Goal: Task Accomplishment & Management: Manage account settings

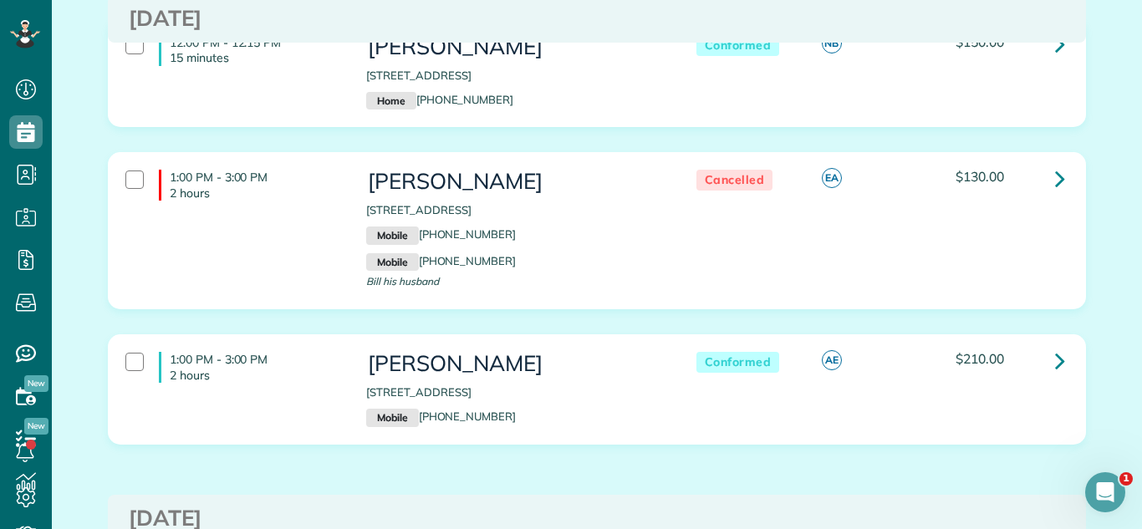
scroll to position [1503, 0]
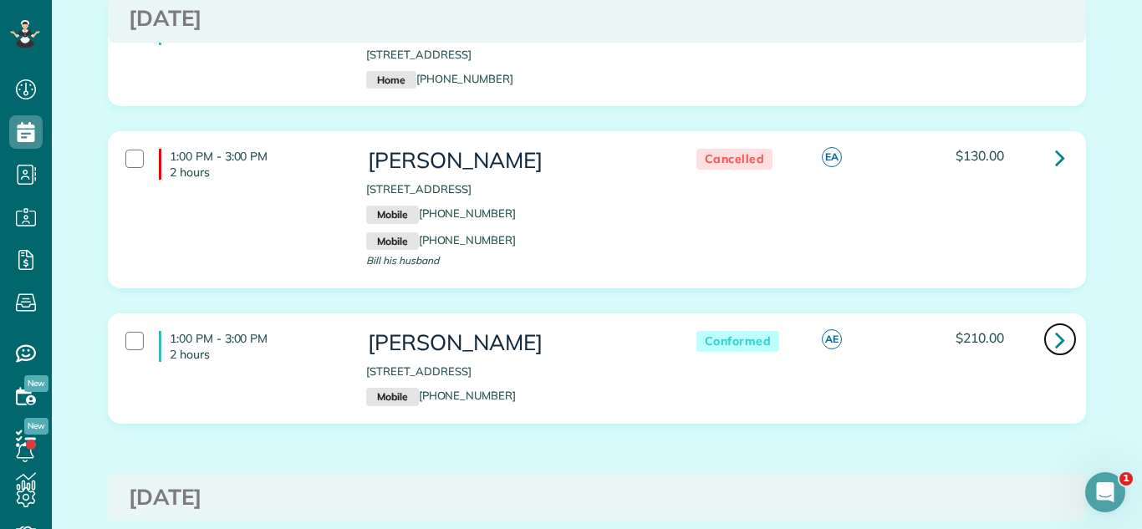
click at [1062, 325] on icon at bounding box center [1060, 339] width 10 height 29
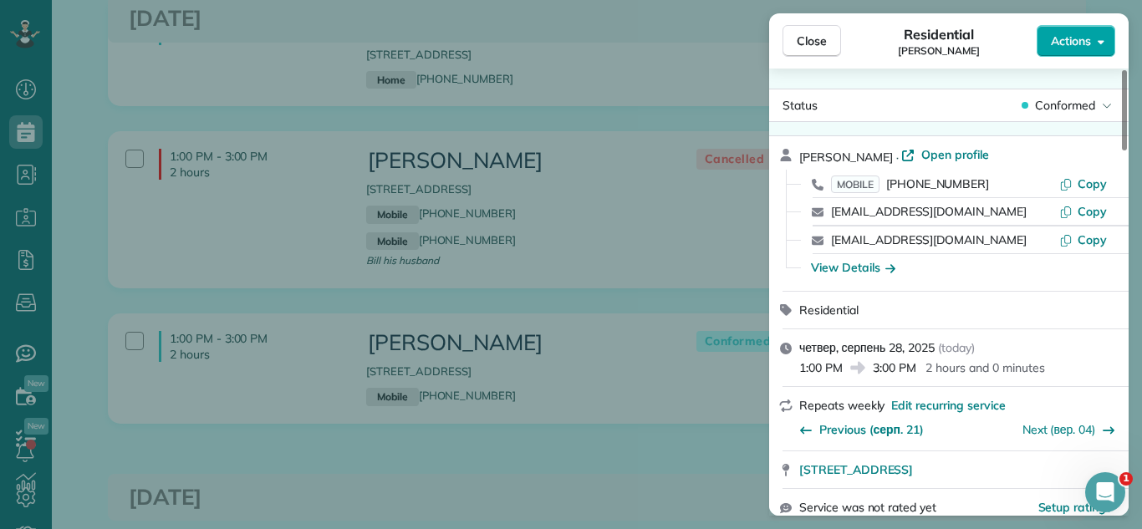
click at [1080, 33] on span "Actions" at bounding box center [1071, 41] width 40 height 17
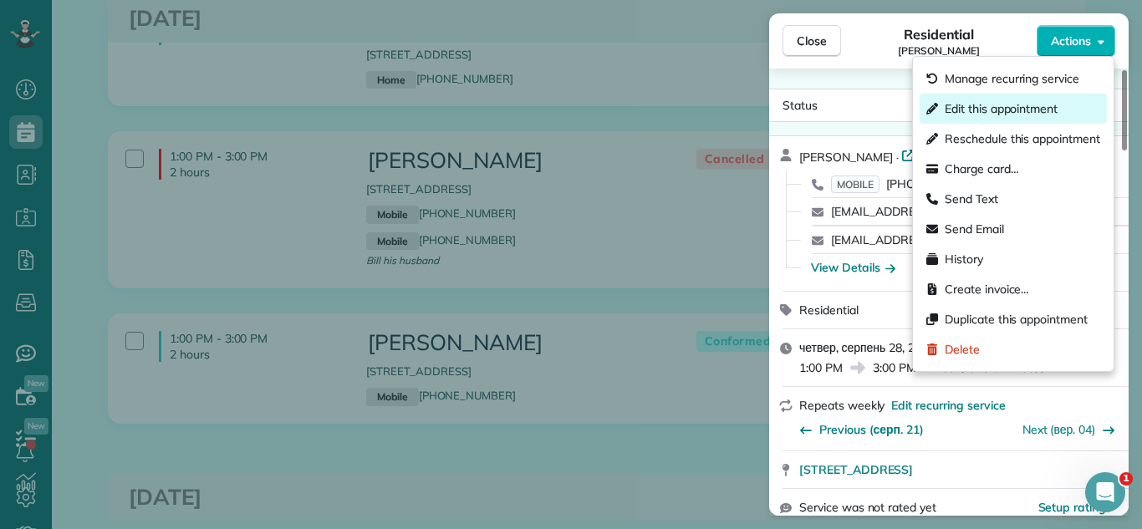
click at [982, 113] on span "Edit this appointment" at bounding box center [1001, 108] width 113 height 17
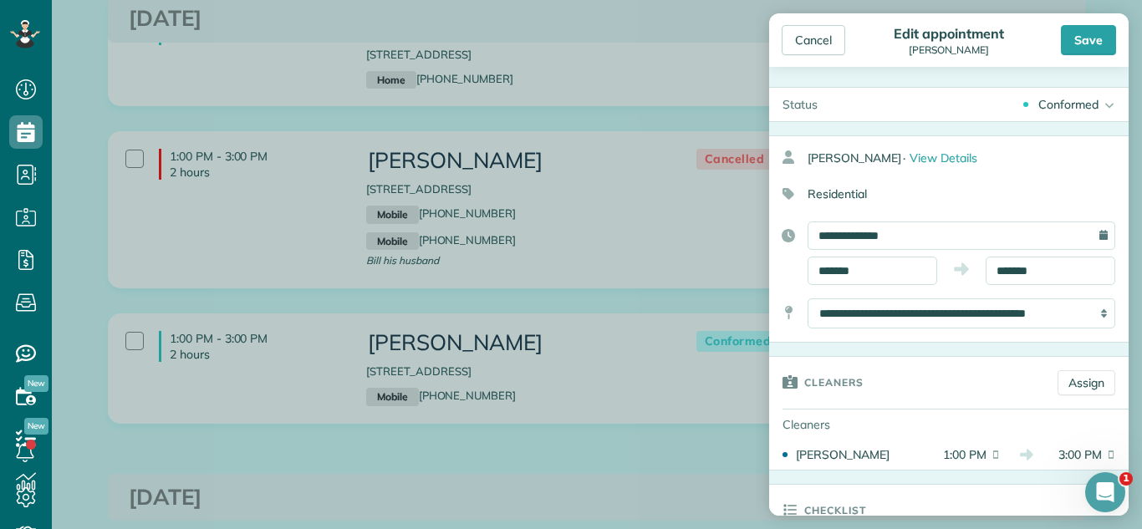
click at [1075, 112] on div "Conformed" at bounding box center [1069, 104] width 60 height 17
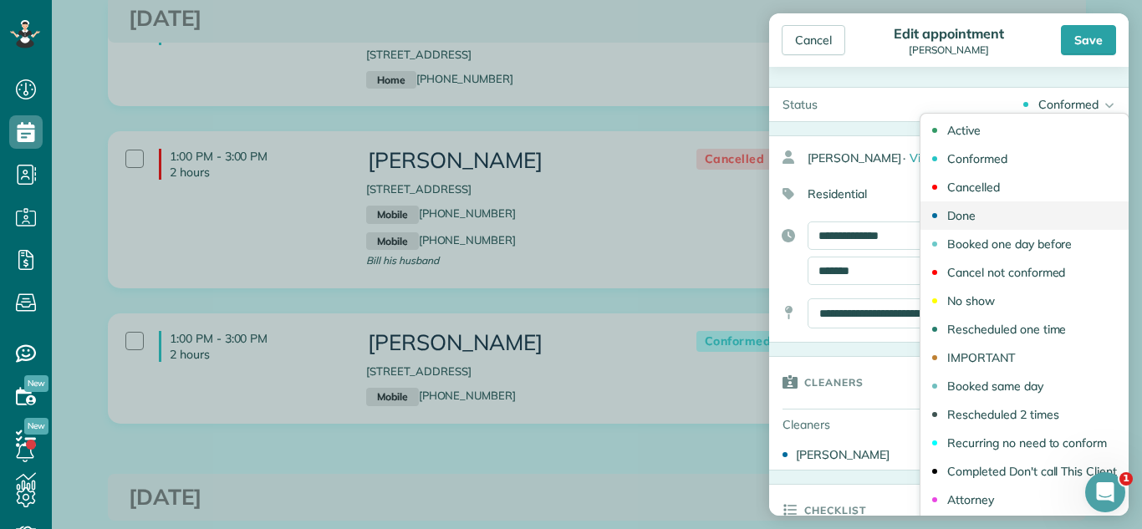
click at [1003, 211] on link "Done" at bounding box center [1025, 216] width 208 height 28
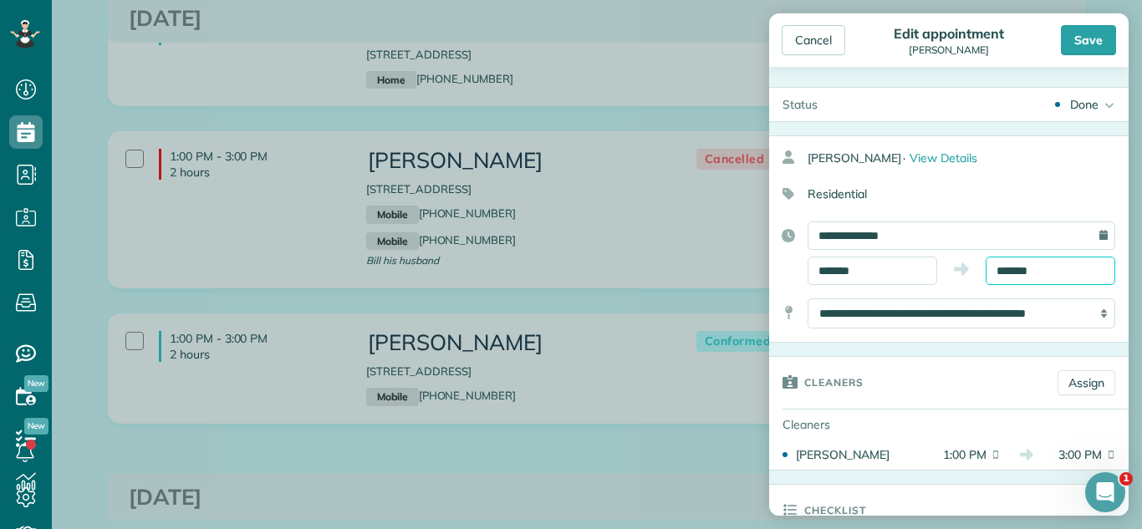
click at [1041, 262] on input "*******" at bounding box center [1051, 271] width 130 height 28
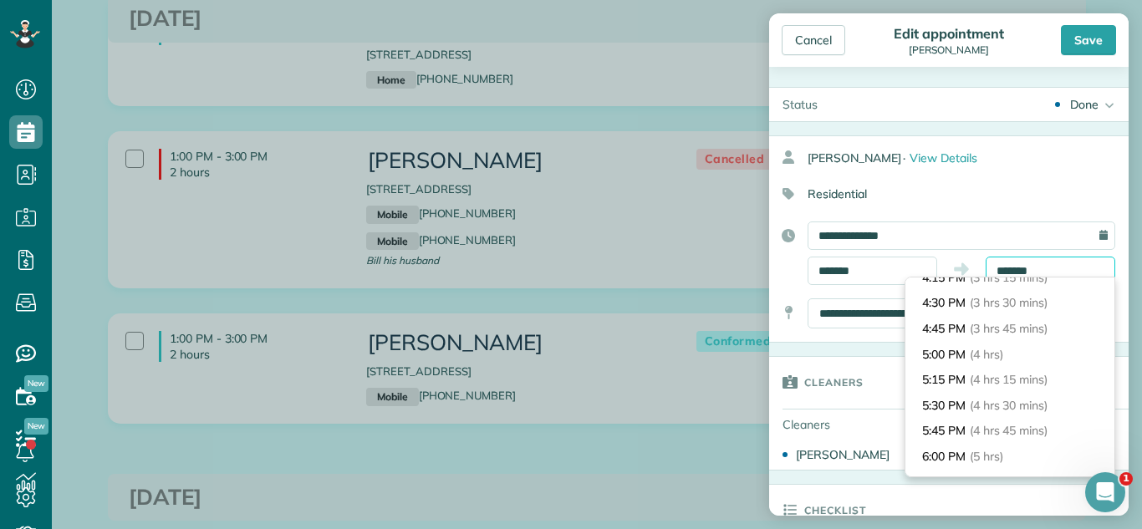
scroll to position [361, 0]
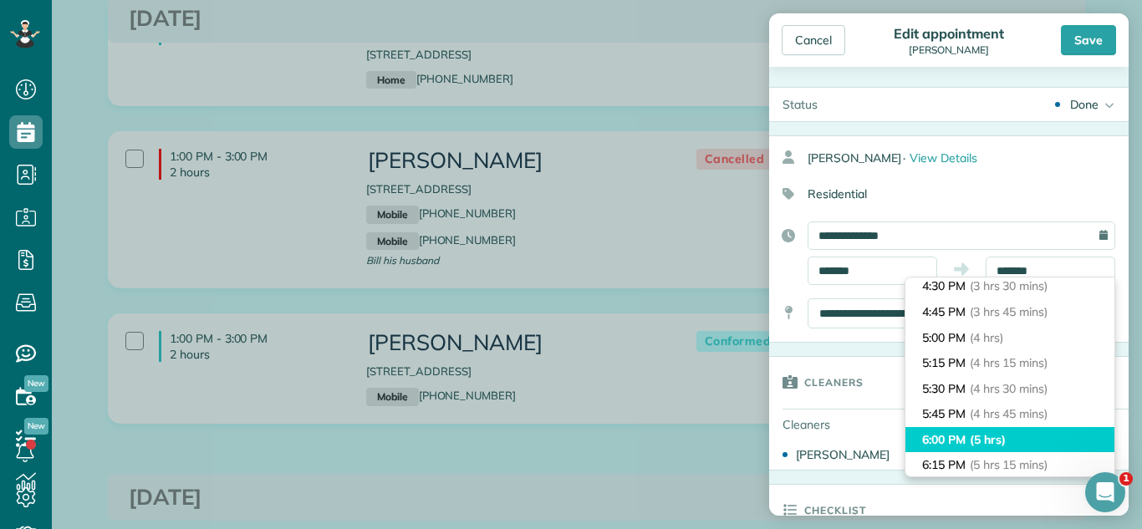
type input "*******"
click at [999, 443] on span "(5 hrs)" at bounding box center [988, 439] width 36 height 15
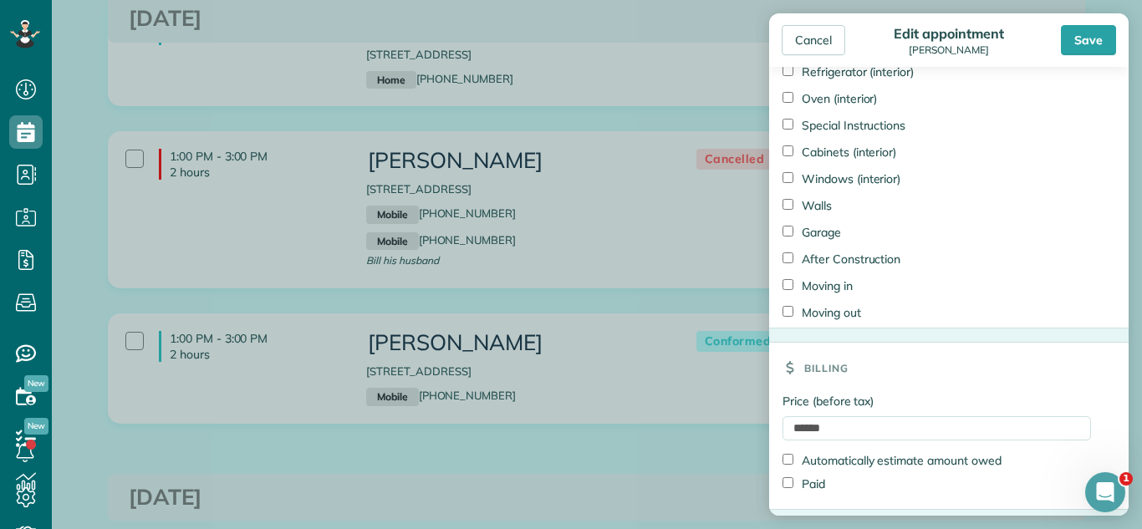
scroll to position [1484, 0]
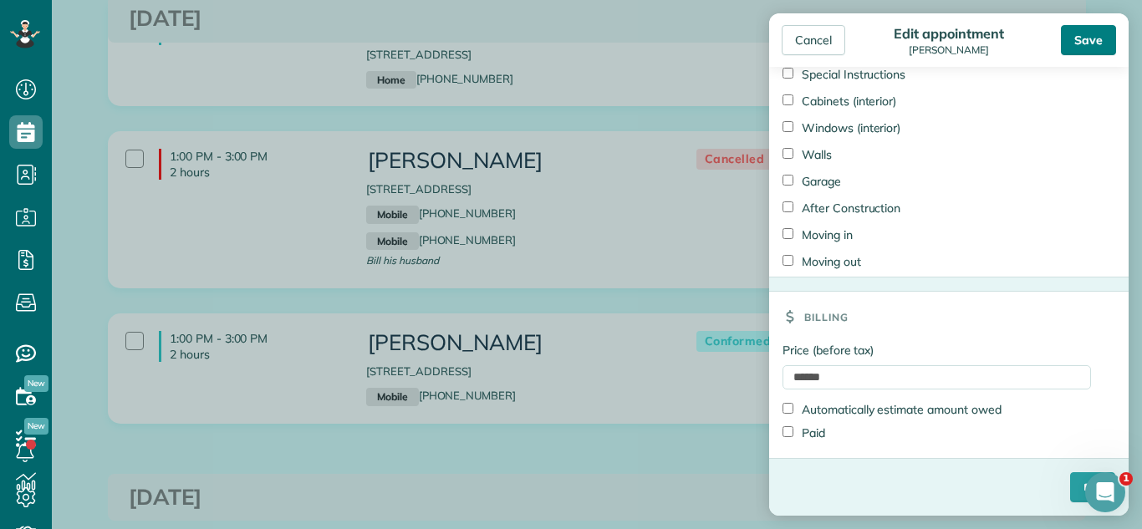
click at [1095, 43] on div "Save" at bounding box center [1088, 40] width 55 height 30
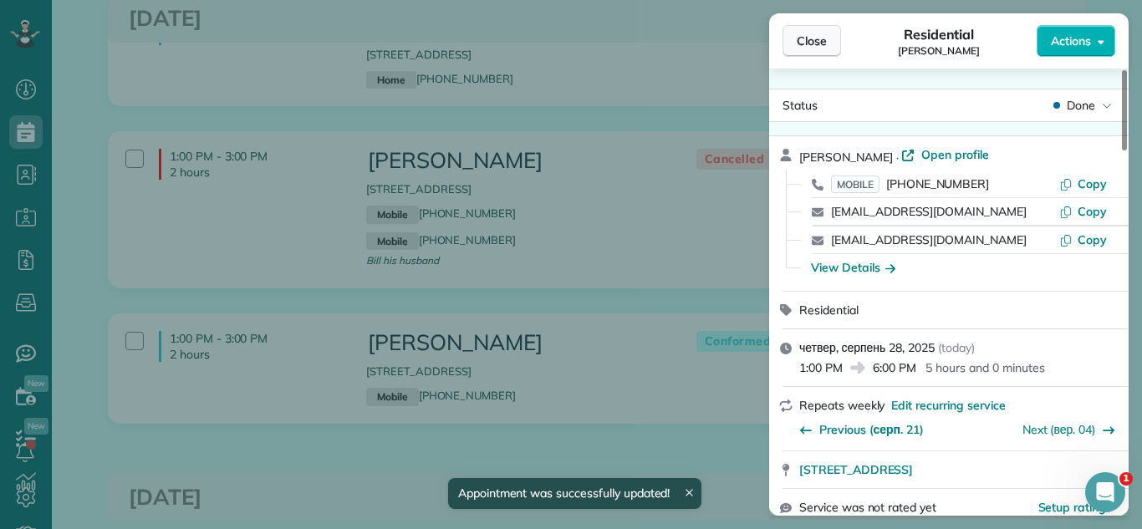
click at [789, 38] on button "Close" at bounding box center [812, 41] width 59 height 32
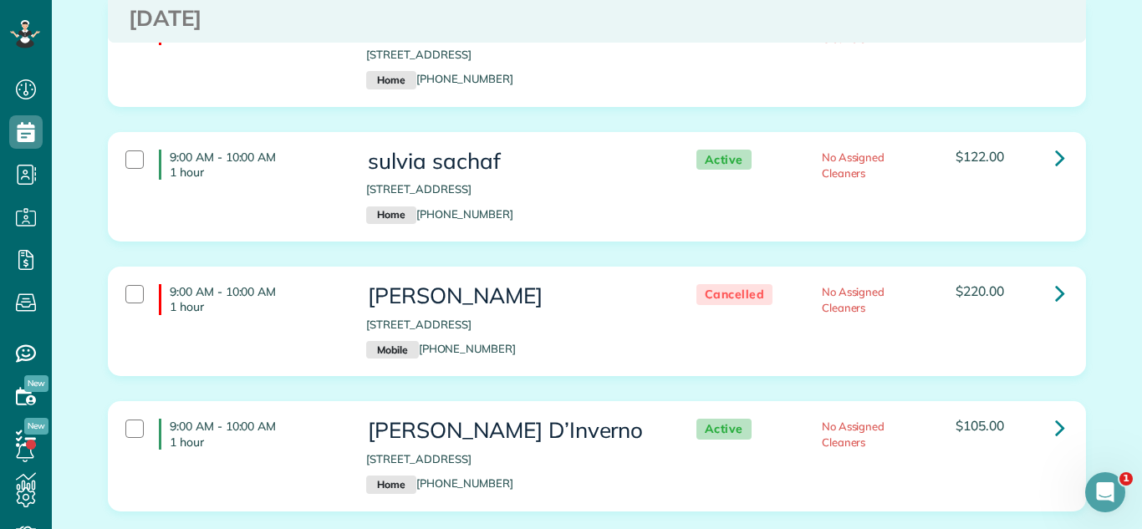
scroll to position [3729, 0]
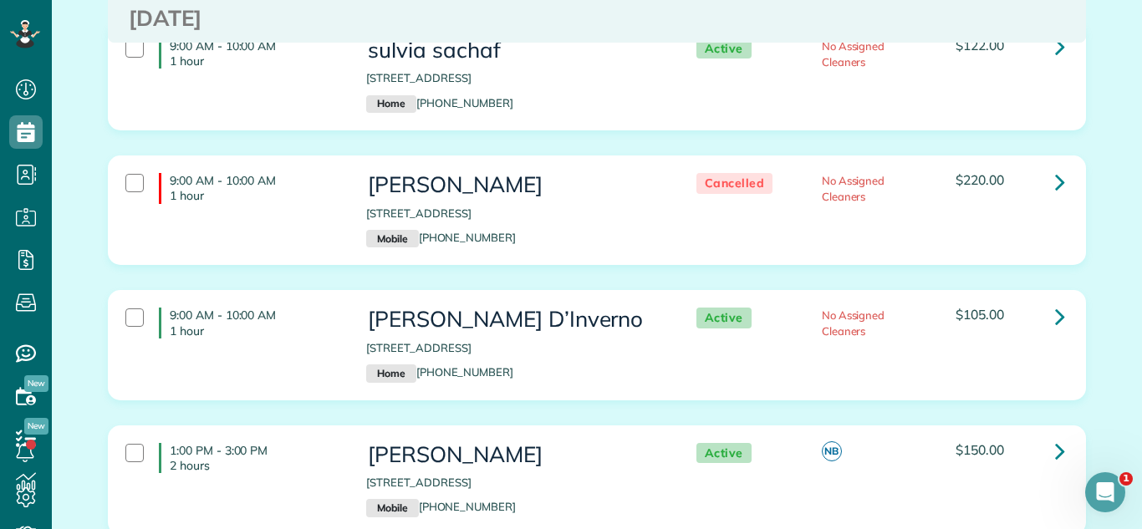
drag, startPoint x: 361, startPoint y: 296, endPoint x: 602, endPoint y: 299, distance: 240.8
click at [602, 299] on div "[PERSON_NAME] D’Inverno [STREET_ADDRESS] Home [PHONE_NUMBER]" at bounding box center [514, 344] width 321 height 91
copy p "[STREET_ADDRESS]"
click at [673, 371] on div "9:00 AM - 10:00 AM 1 hour [PERSON_NAME] D’Inverno [STREET_ADDRESS] Home [PHONE_…" at bounding box center [596, 357] width 1003 height 135
drag, startPoint x: 872, startPoint y: 232, endPoint x: 831, endPoint y: 243, distance: 42.6
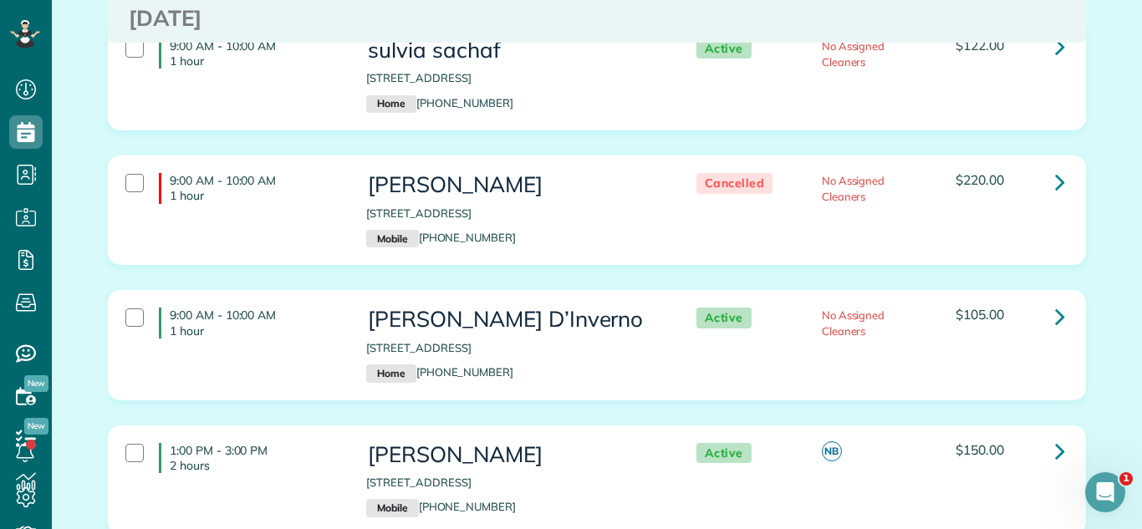
click at [870, 232] on div "9:00 AM - 10:00 AM 1 hour [PERSON_NAME] [STREET_ADDRESS] Mobile [PHONE_NUMBER] …" at bounding box center [596, 223] width 1003 height 135
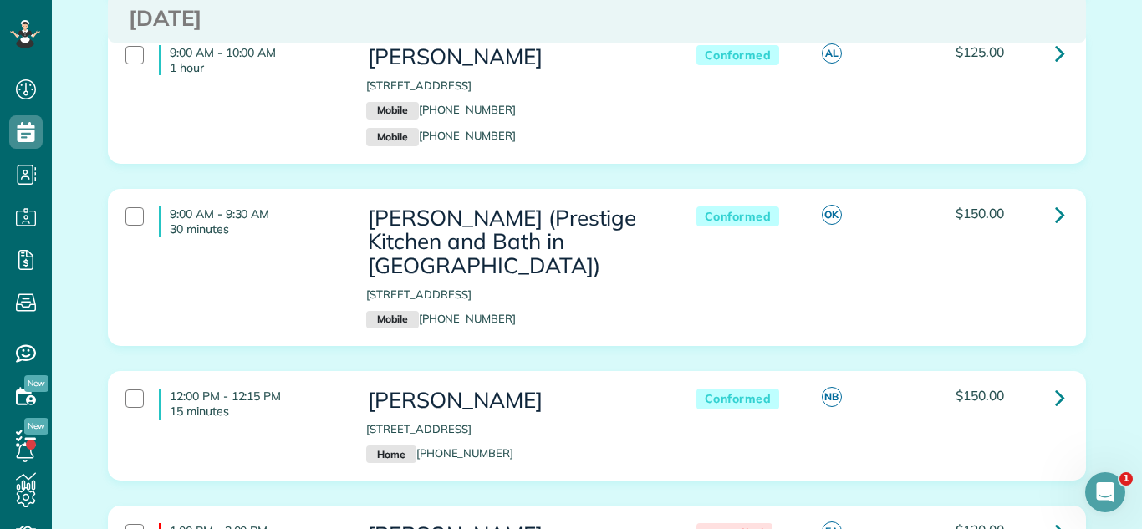
scroll to position [1100, 0]
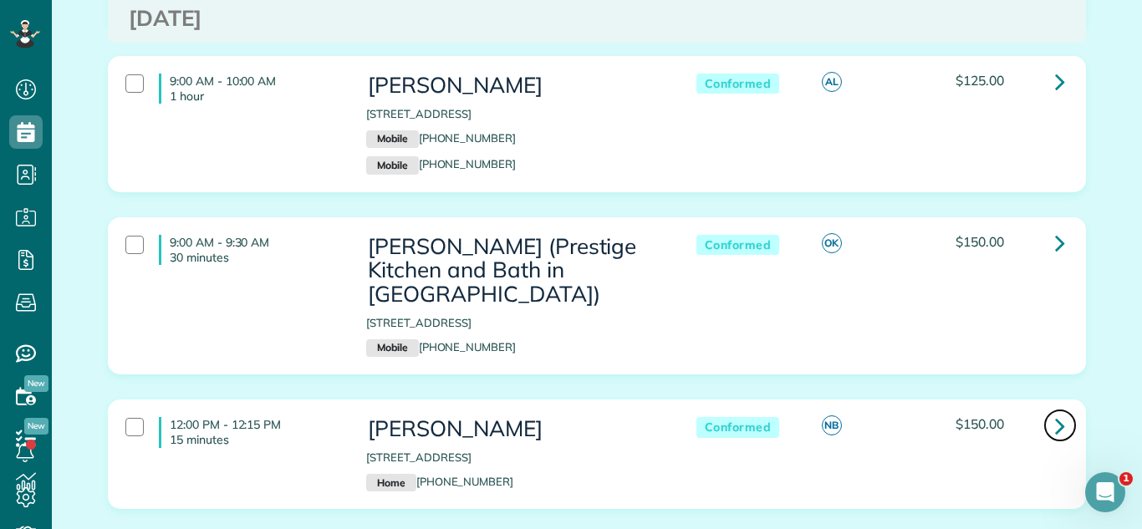
click at [1052, 409] on link at bounding box center [1060, 425] width 33 height 33
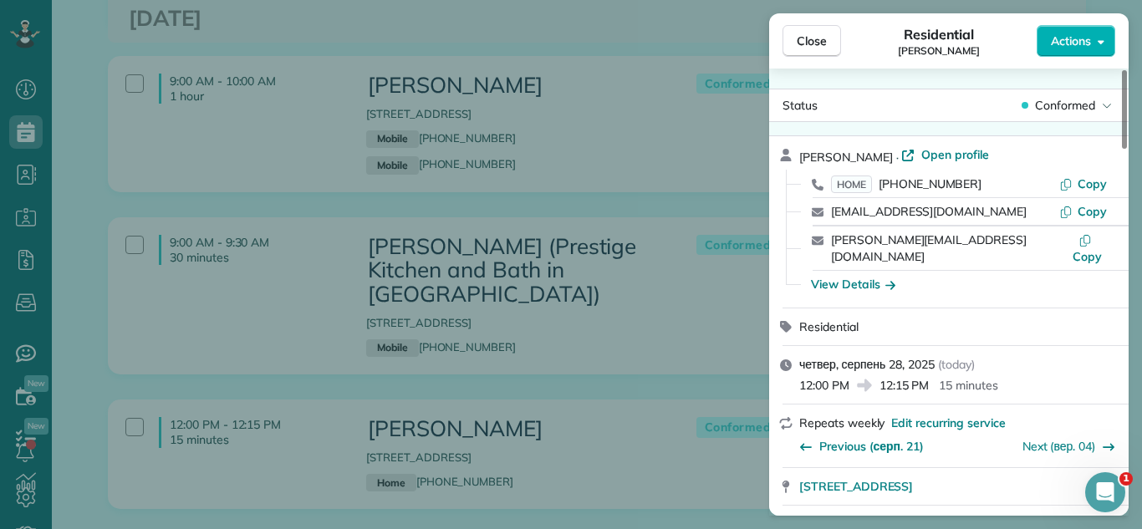
click at [1056, 60] on div "Close Residential [PERSON_NAME] Actions" at bounding box center [949, 40] width 360 height 55
click at [1067, 48] on span "Actions" at bounding box center [1071, 41] width 40 height 17
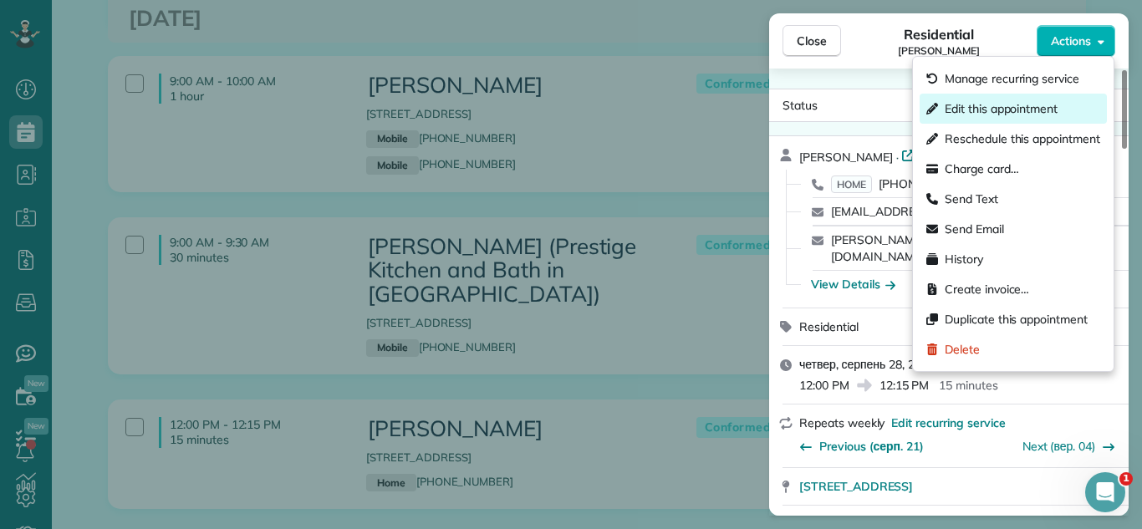
click at [1069, 97] on div "Edit this appointment" at bounding box center [1013, 109] width 187 height 30
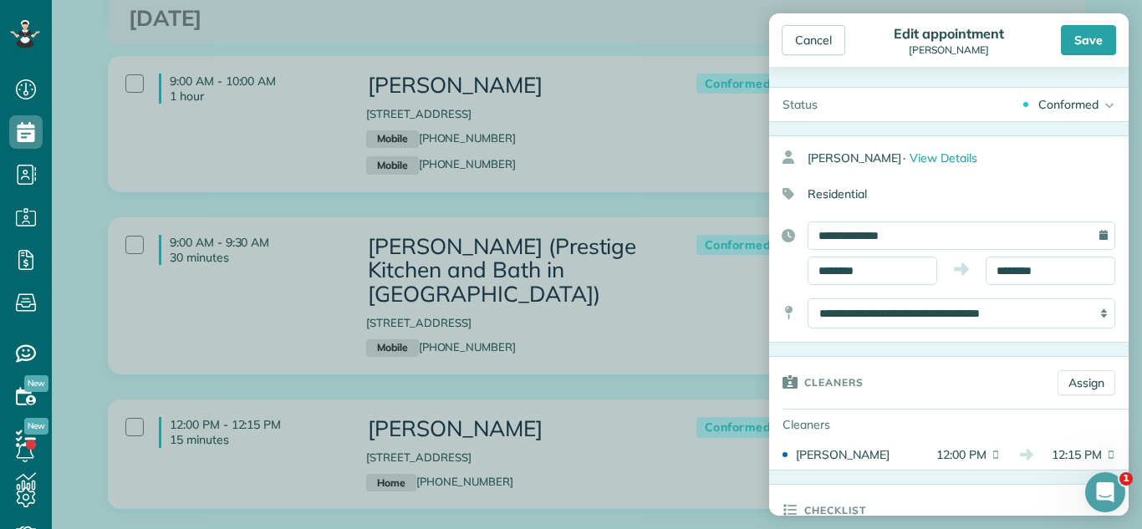
drag, startPoint x: 1057, startPoint y: 99, endPoint x: 1012, endPoint y: 163, distance: 78.6
click at [1057, 100] on div "Conformed" at bounding box center [1069, 104] width 60 height 17
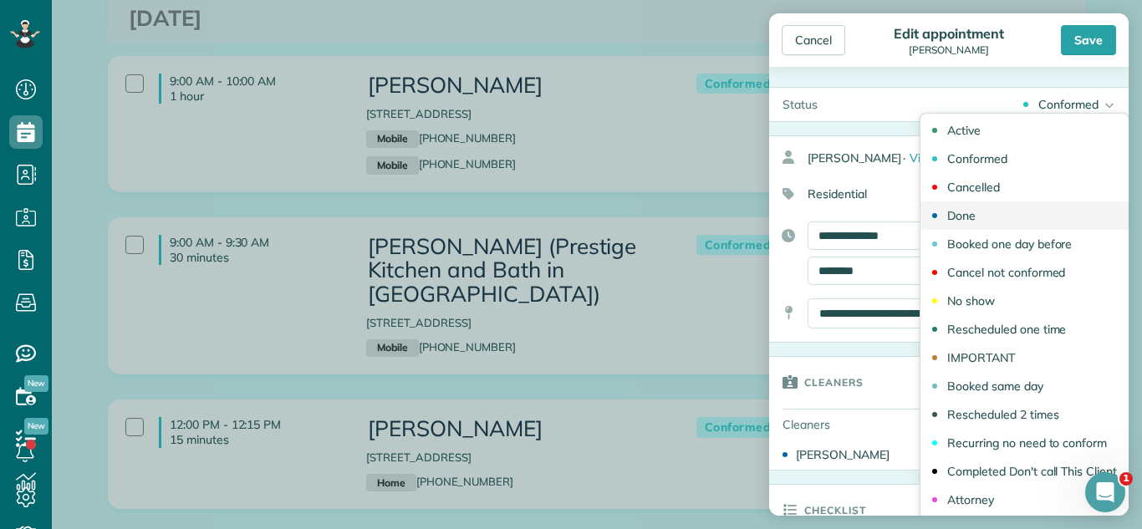
click at [988, 212] on link "Done" at bounding box center [1025, 216] width 208 height 28
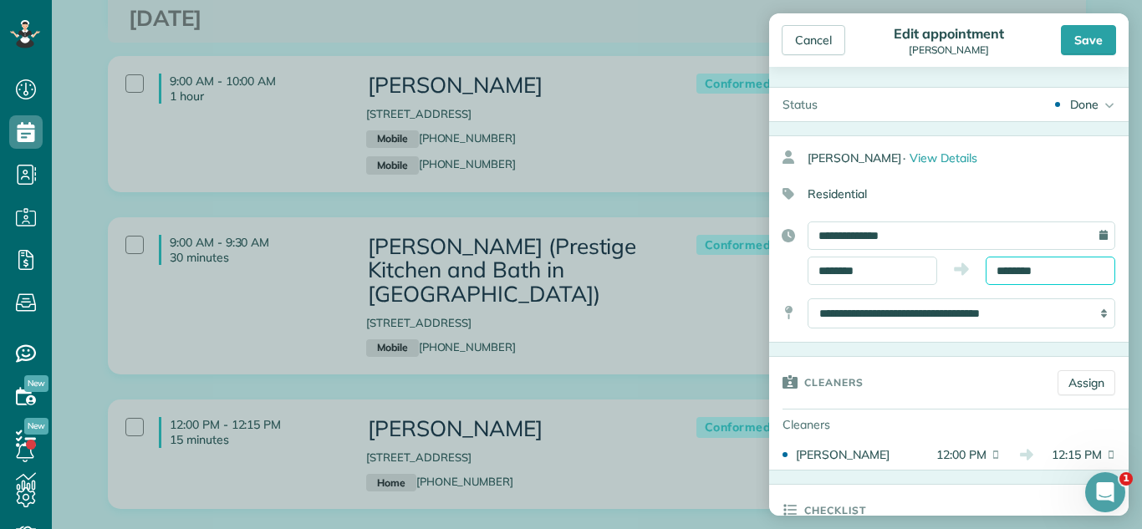
click at [1042, 283] on body "Dashboard Scheduling Calendar View List View Dispatch View - Weekly scheduling …" at bounding box center [571, 264] width 1142 height 529
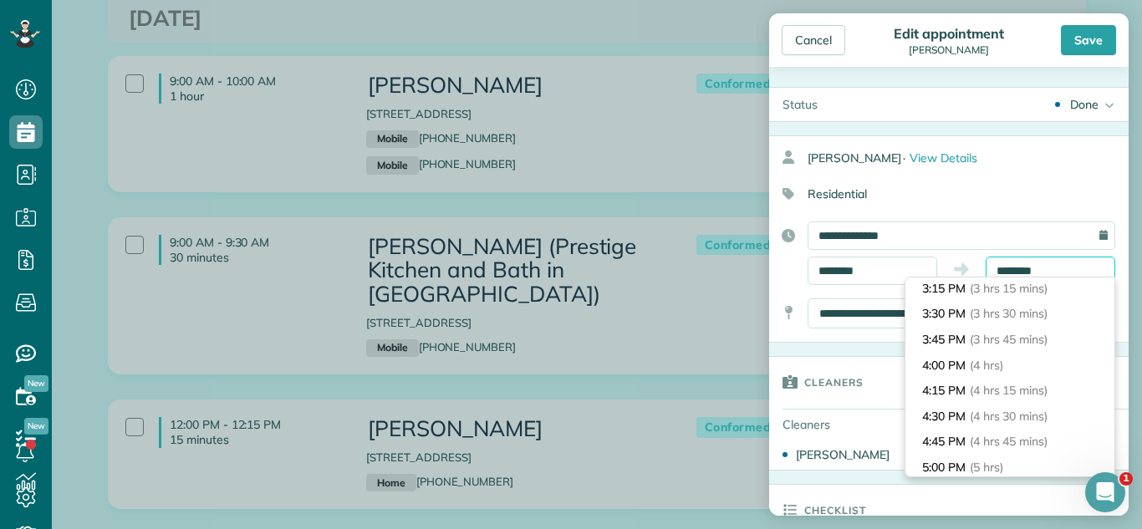
scroll to position [362, 0]
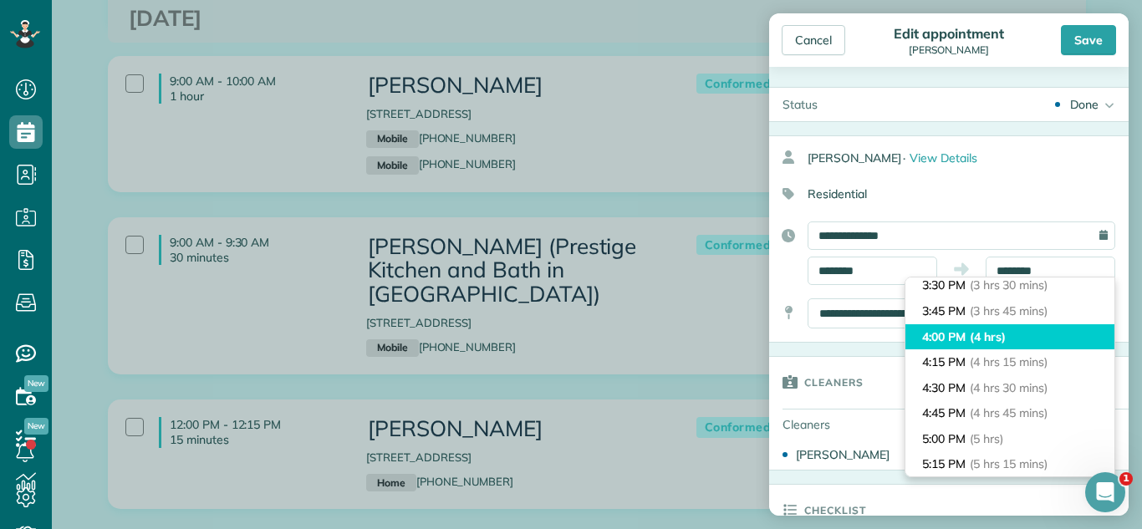
type input "*******"
click at [1016, 329] on li "4:00 PM (4 hrs)" at bounding box center [1010, 337] width 209 height 26
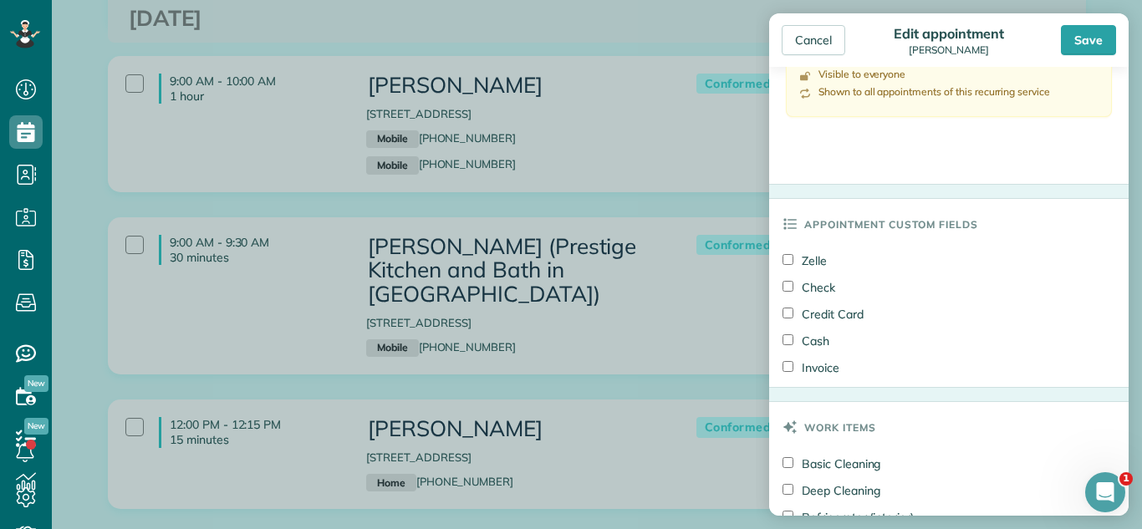
scroll to position [1054, 0]
click at [799, 254] on label "Zelle" at bounding box center [805, 256] width 44 height 17
click at [807, 460] on label "Basic Cleaning" at bounding box center [832, 460] width 98 height 17
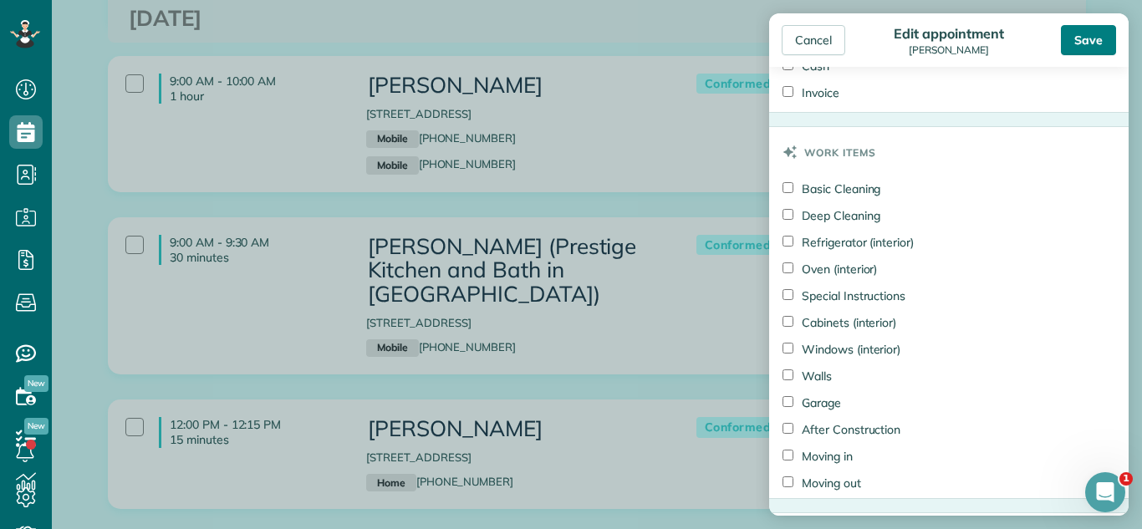
click at [1081, 39] on div "Save" at bounding box center [1088, 40] width 55 height 30
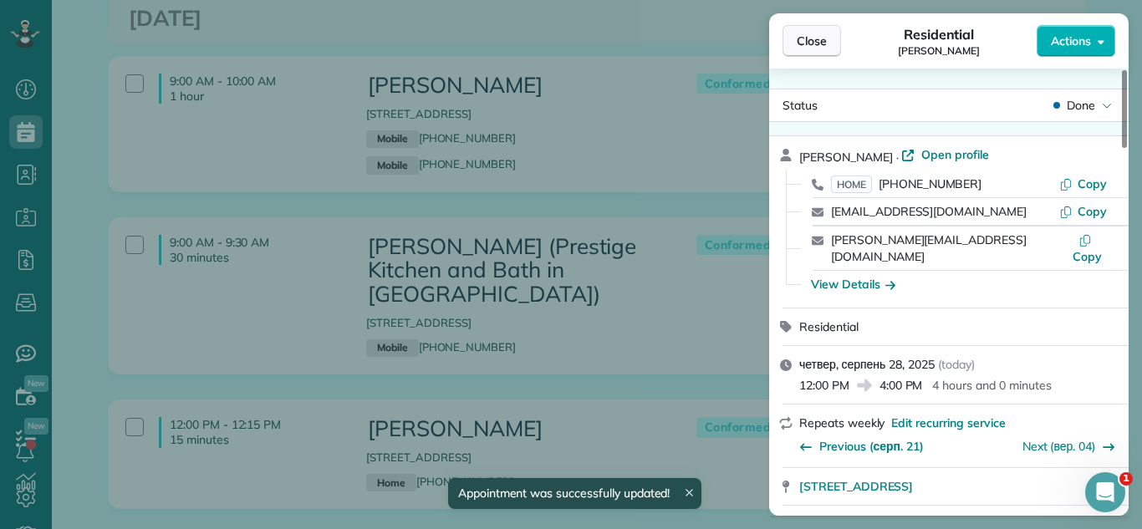
click at [791, 49] on button "Close" at bounding box center [812, 41] width 59 height 32
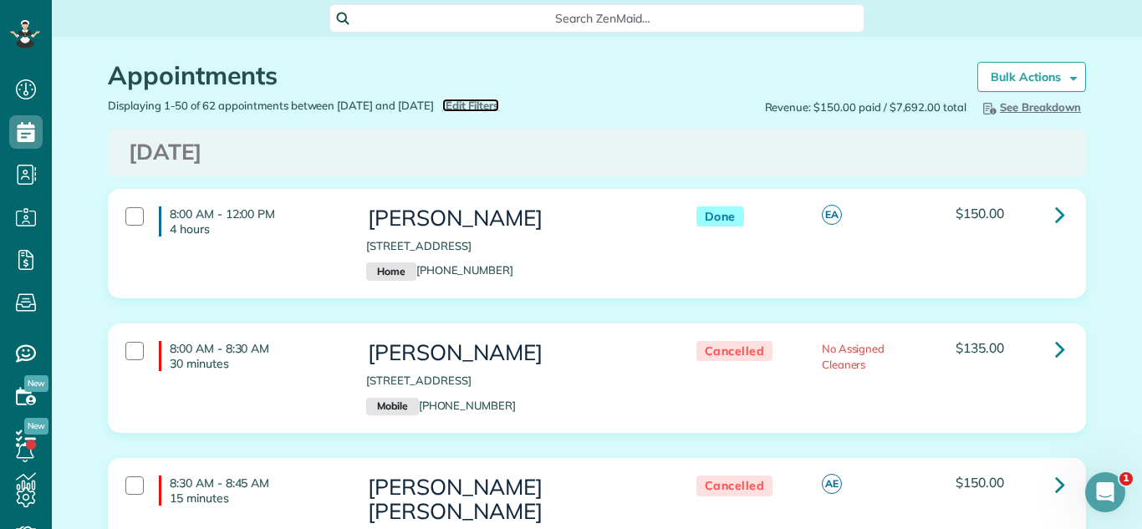
click at [500, 105] on span "Edit Filters" at bounding box center [473, 105] width 54 height 13
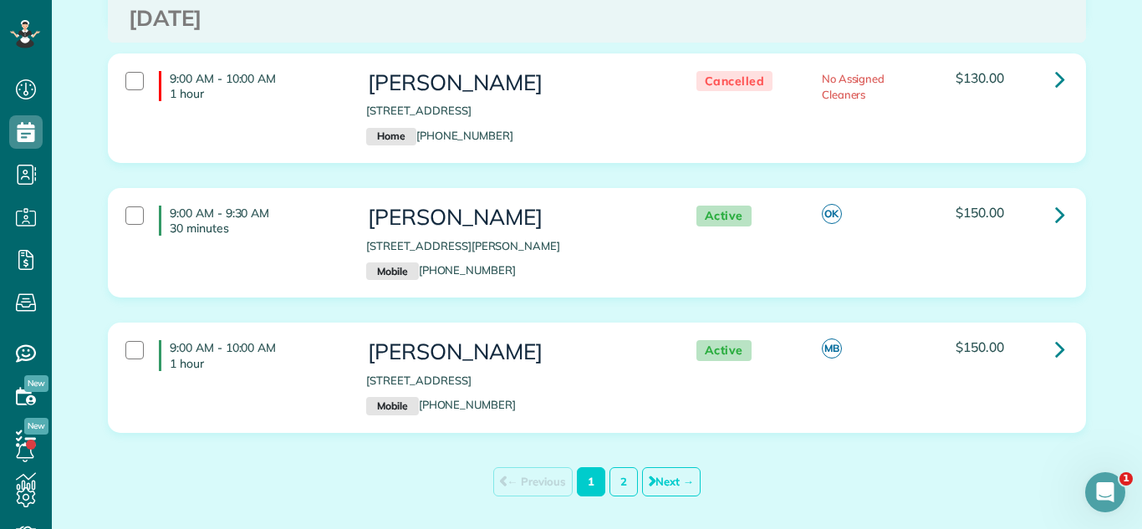
scroll to position [7414, 0]
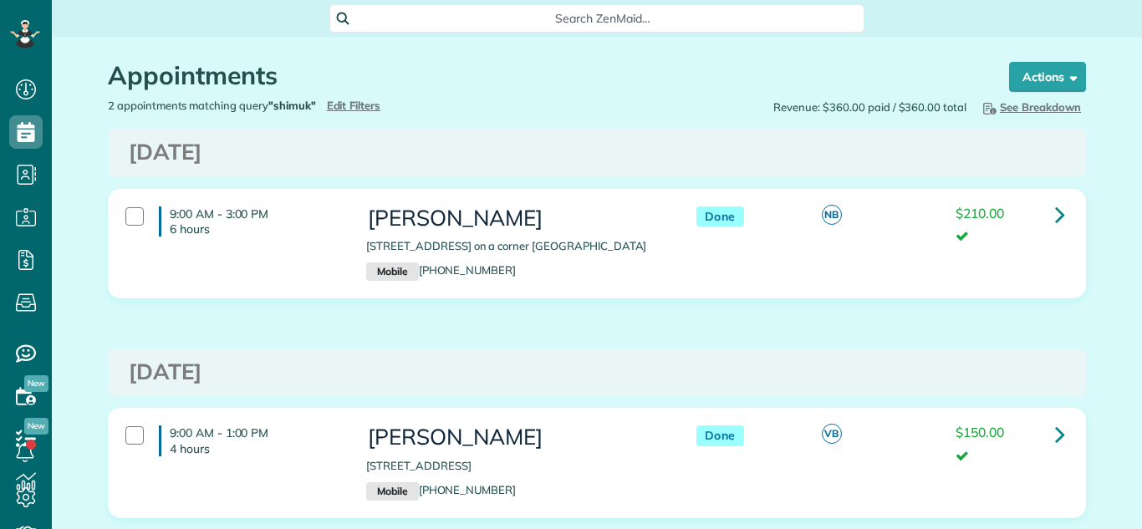
scroll to position [8, 8]
click at [370, 104] on span "Edit Filters" at bounding box center [354, 105] width 54 height 13
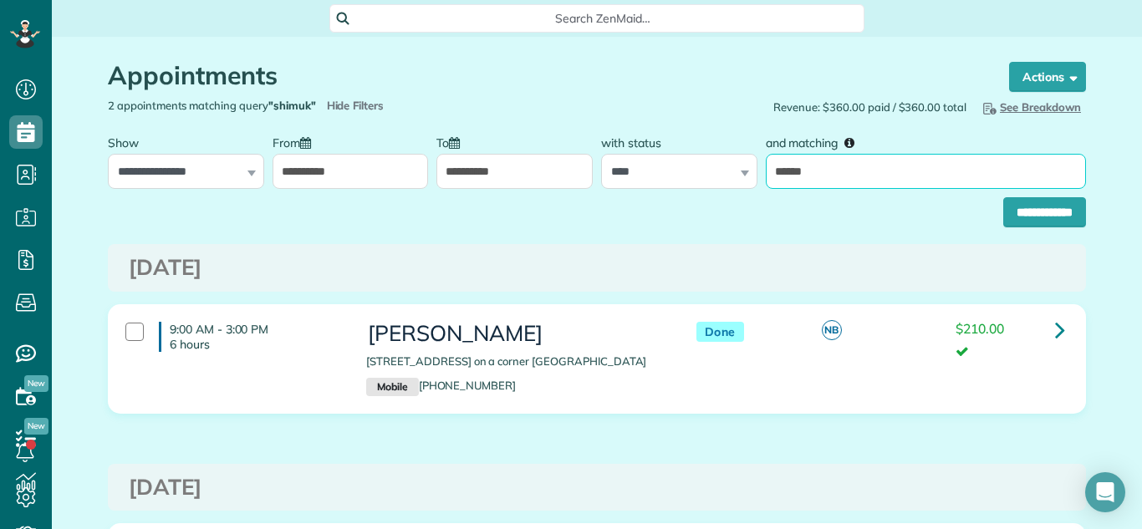
click at [830, 167] on input "******" at bounding box center [926, 171] width 320 height 35
type input "********"
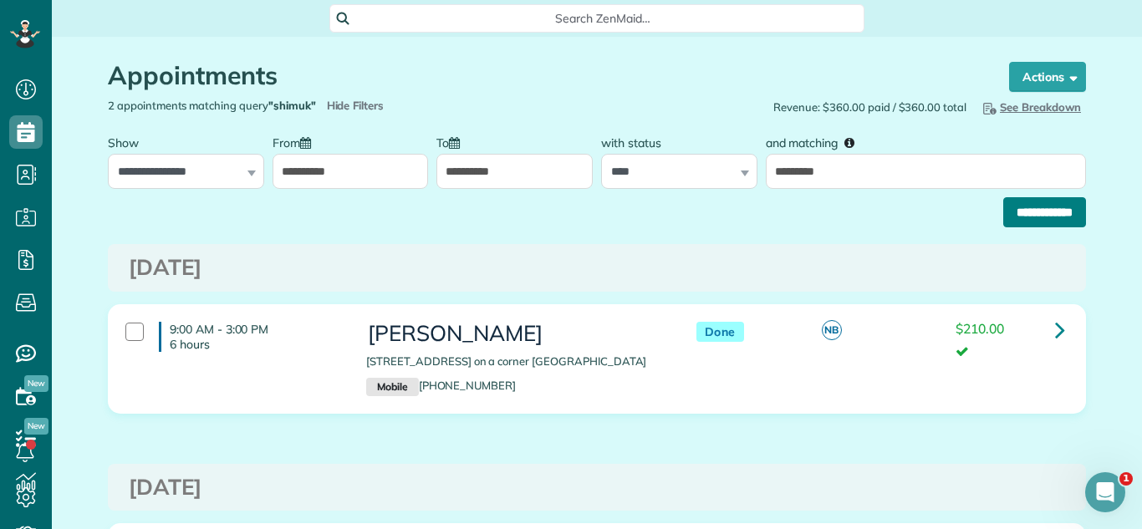
click at [1008, 217] on input "**********" at bounding box center [1044, 212] width 83 height 30
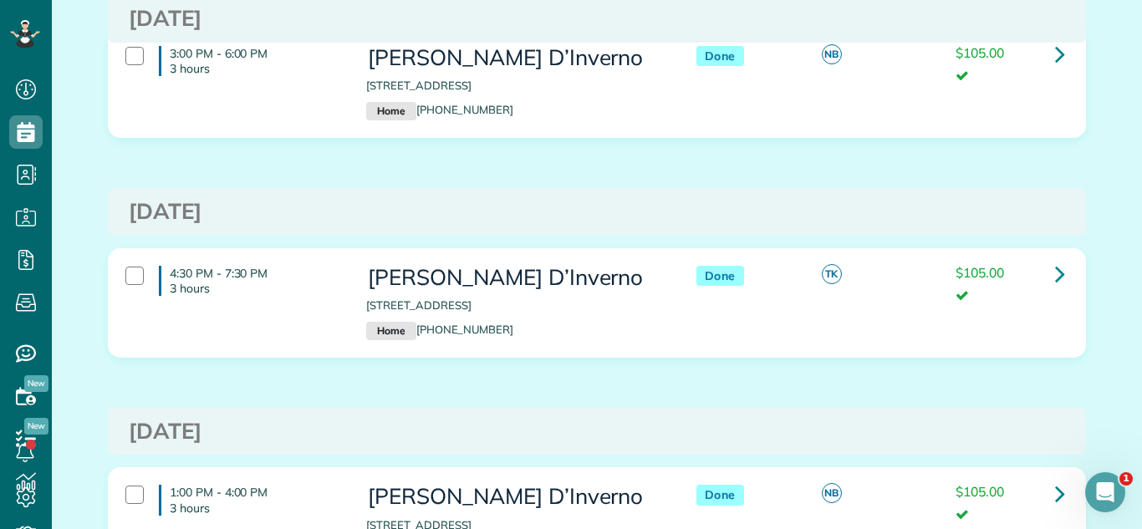
scroll to position [1371, 0]
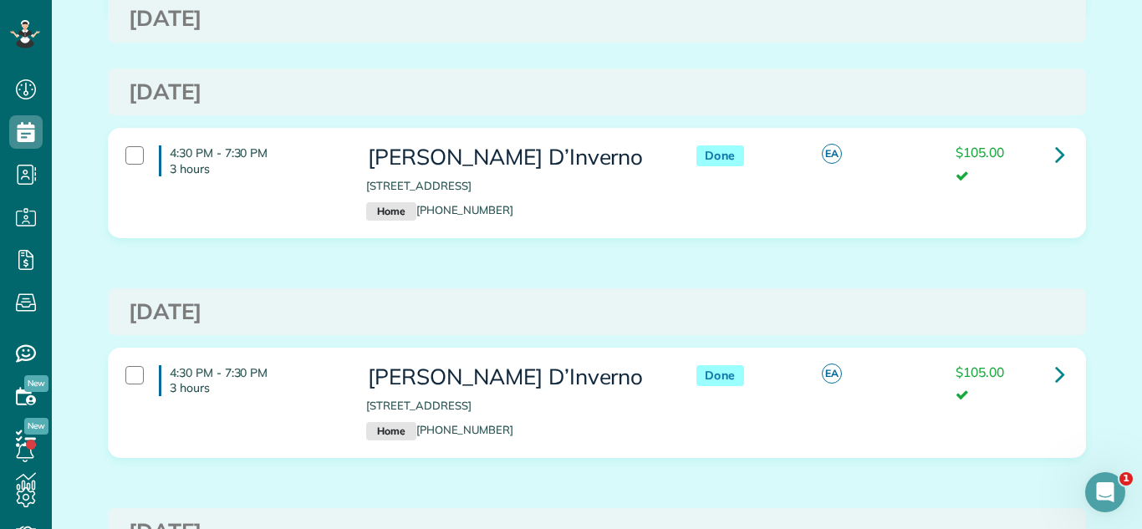
scroll to position [0, 0]
